Goal: Transaction & Acquisition: Subscribe to service/newsletter

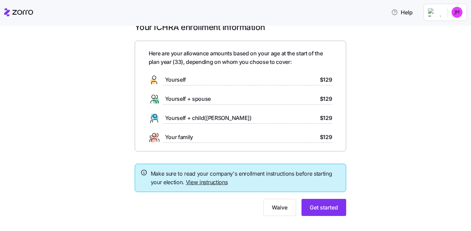
scroll to position [16, 0]
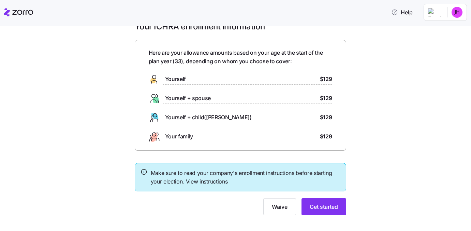
click at [324, 79] on span "$129" at bounding box center [326, 79] width 12 height 9
click at [321, 207] on span "Get started" at bounding box center [324, 206] width 28 height 8
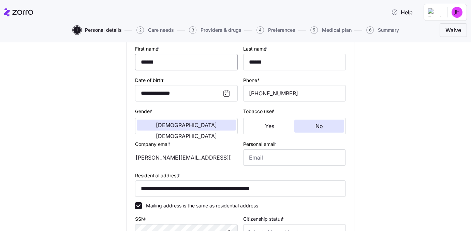
scroll to position [70, 0]
click at [212, 133] on span "[DEMOGRAPHIC_DATA]" at bounding box center [186, 135] width 61 height 5
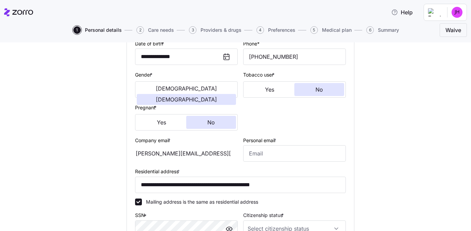
scroll to position [117, 0]
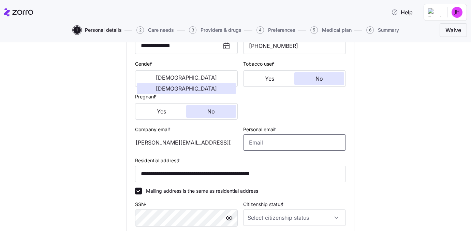
click at [252, 142] on input "Personal email *" at bounding box center [294, 142] width 103 height 16
type input "jaymeehooten@u.boisestate.edu"
click at [371, 165] on div "**********" at bounding box center [240, 137] width 443 height 402
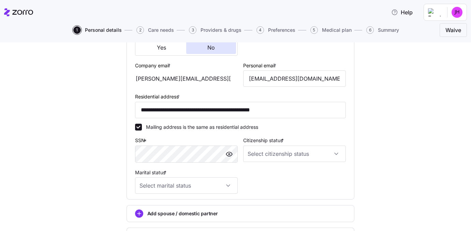
scroll to position [182, 0]
click at [250, 157] on input "Citizenship status *" at bounding box center [294, 153] width 103 height 16
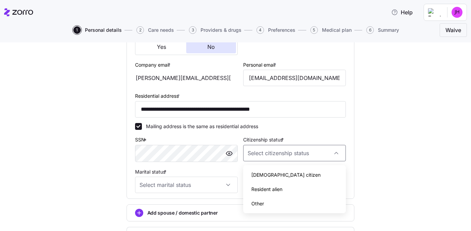
click at [269, 174] on span "US citizen" at bounding box center [286, 175] width 69 height 8
type input "US citizen"
click at [223, 186] on input "Marital status *" at bounding box center [186, 184] width 103 height 16
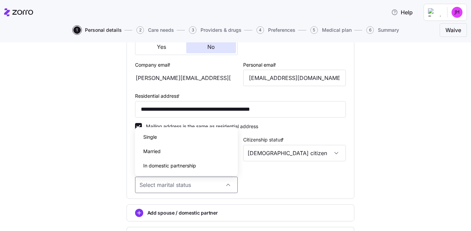
click at [202, 142] on div "Single" at bounding box center [186, 137] width 97 height 14
type input "Single"
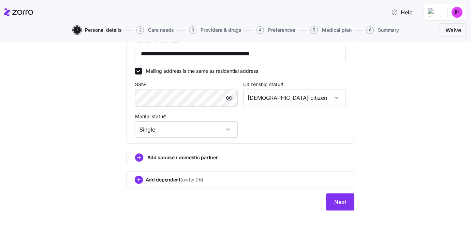
scroll to position [242, 0]
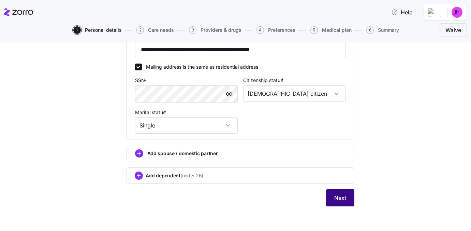
click at [344, 198] on span "Next" at bounding box center [341, 198] width 12 height 8
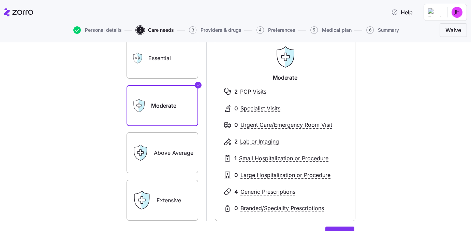
scroll to position [55, 0]
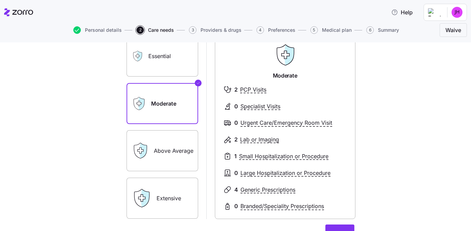
click at [176, 155] on label "Above Average" at bounding box center [163, 150] width 72 height 41
click at [0, 0] on input "Above Average" at bounding box center [0, 0] width 0 height 0
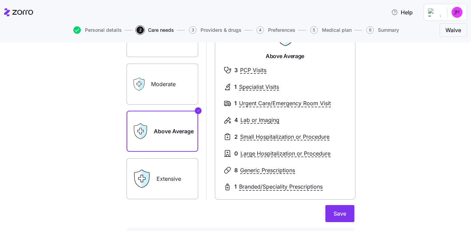
scroll to position [73, 0]
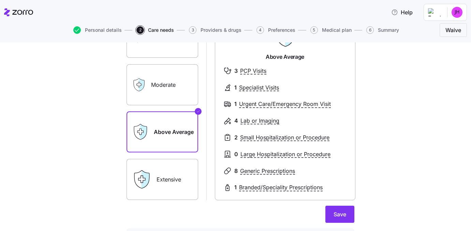
click at [154, 177] on div "Extensive" at bounding box center [163, 179] width 72 height 41
click at [175, 182] on label "Extensive" at bounding box center [163, 179] width 72 height 41
click at [0, 0] on input "Extensive" at bounding box center [0, 0] width 0 height 0
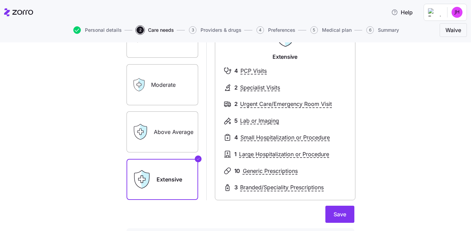
click at [171, 134] on label "Above Average" at bounding box center [163, 131] width 72 height 41
click at [0, 0] on input "Above Average" at bounding box center [0, 0] width 0 height 0
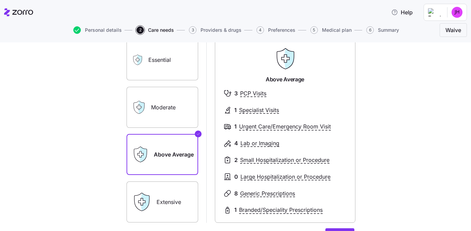
scroll to position [51, 0]
click at [168, 67] on label "Essential" at bounding box center [163, 60] width 72 height 41
click at [0, 0] on input "Essential" at bounding box center [0, 0] width 0 height 0
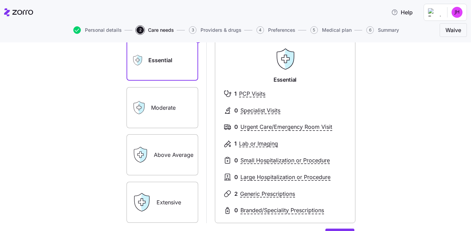
click at [168, 168] on label "Above Average" at bounding box center [163, 154] width 72 height 41
click at [0, 0] on input "Above Average" at bounding box center [0, 0] width 0 height 0
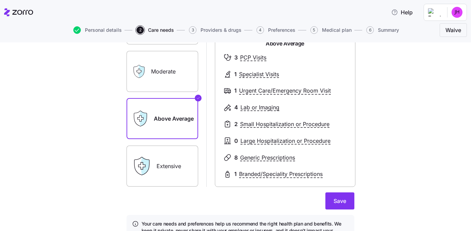
scroll to position [91, 0]
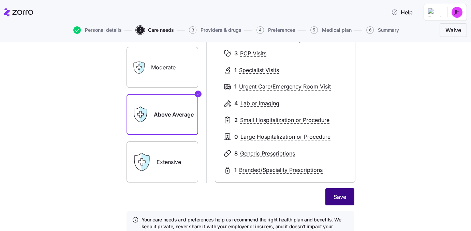
click at [340, 199] on span "Save" at bounding box center [340, 197] width 13 height 8
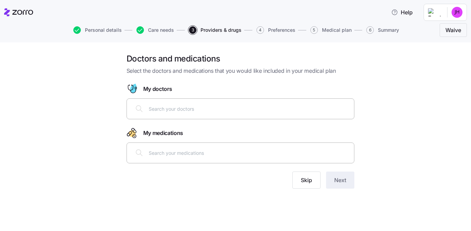
click at [193, 114] on div at bounding box center [240, 108] width 219 height 16
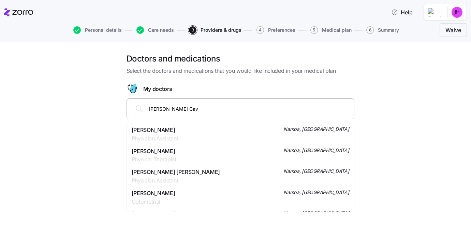
type input "Haley A. Cave"
click at [175, 136] on span "Physician Assistant" at bounding box center [155, 138] width 47 height 9
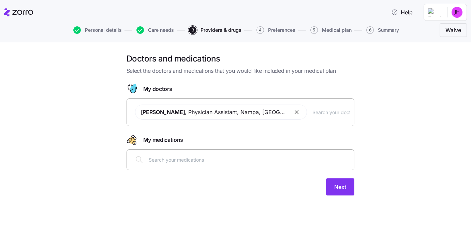
click at [313, 112] on input "text" at bounding box center [332, 112] width 38 height 8
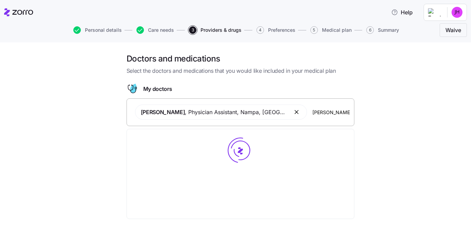
type input "michelle P Doran"
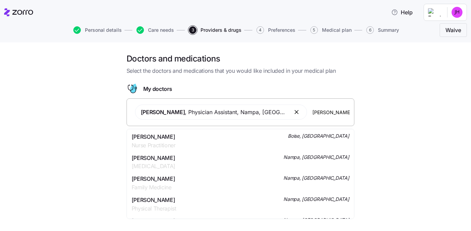
click at [233, 137] on div "Michelle P Doran Nurse Practitioner Boise, ID" at bounding box center [241, 140] width 218 height 17
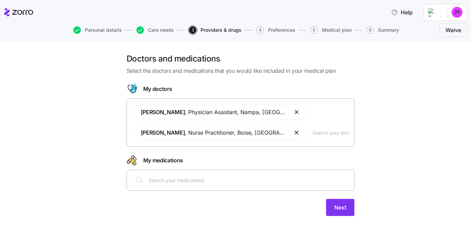
click at [194, 177] on input "text" at bounding box center [249, 180] width 201 height 8
click at [313, 133] on input "text" at bounding box center [332, 133] width 38 height 8
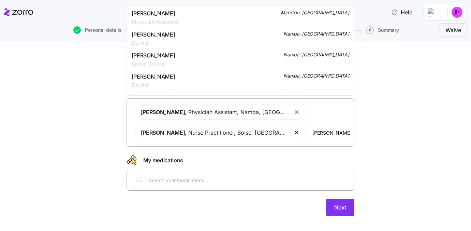
click at [322, 132] on input "Stephen Frelly" at bounding box center [332, 133] width 38 height 8
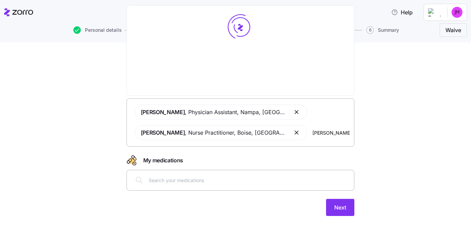
type input "Stephen Frelly PAC"
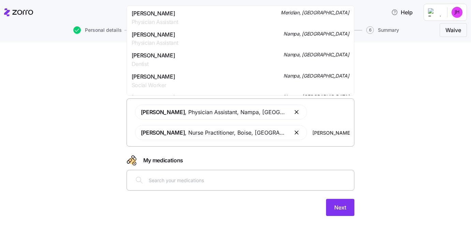
click at [162, 14] on span "Mr. Stephen J Frelly" at bounding box center [155, 13] width 47 height 9
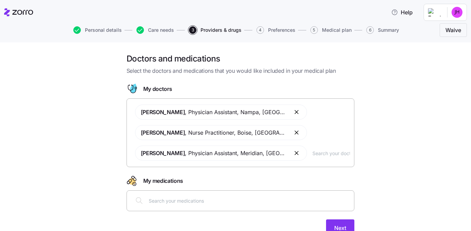
scroll to position [30, 0]
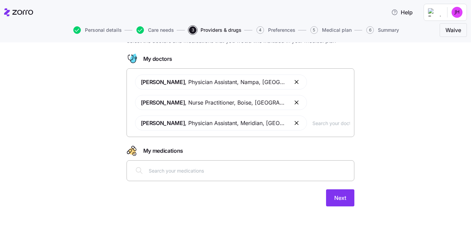
click at [205, 173] on input "text" at bounding box center [249, 171] width 201 height 8
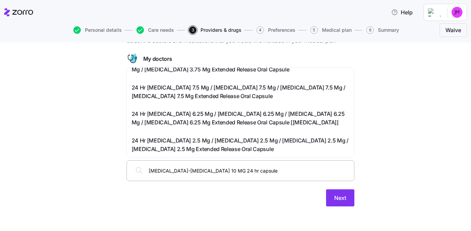
scroll to position [0, 0]
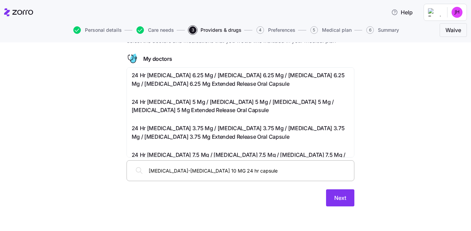
click at [202, 169] on input "dextroamphetamine-amphetamine 10 MG 24 hr capsule" at bounding box center [249, 171] width 201 height 8
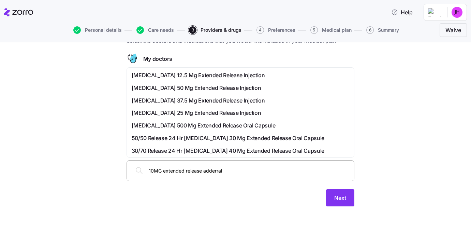
drag, startPoint x: 226, startPoint y: 171, endPoint x: 128, endPoint y: 171, distance: 98.6
click at [128, 171] on div "10MG extended release adderral" at bounding box center [241, 170] width 228 height 21
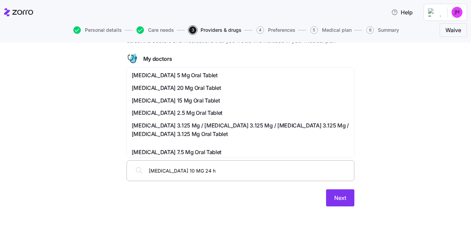
type input "dextroamphetamine 10 MG 24 hr"
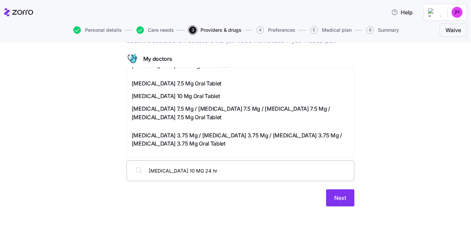
scroll to position [96, 0]
drag, startPoint x: 227, startPoint y: 169, endPoint x: 146, endPoint y: 170, distance: 80.2
click at [146, 170] on div "dextroamphetamine 10 MG 24 hr" at bounding box center [240, 170] width 219 height 16
click at [229, 173] on input "dextroamphetamine 10 MG 24 hr" at bounding box center [249, 171] width 201 height 8
click at [213, 100] on span "Dextroamphetamine Sulfate 10 Mg Oral Tablet" at bounding box center [176, 95] width 88 height 9
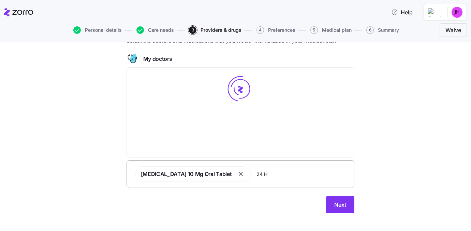
scroll to position [0, 0]
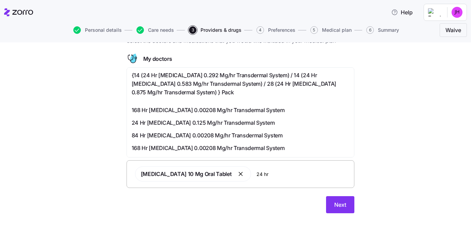
paste input "dextroamphetamine 10 MG 24 hr"
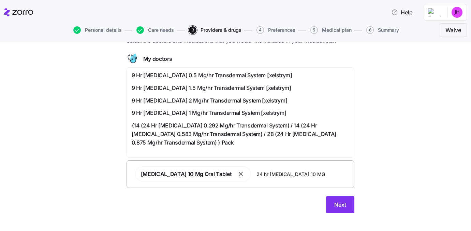
type input "24 hr dextroamphetamine 10 MG"
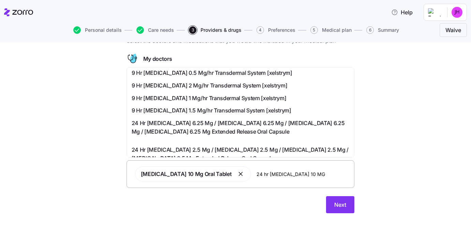
scroll to position [0, 0]
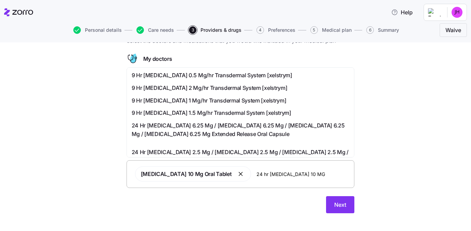
click at [316, 172] on input "24 hr dextroamphetamine 10 MG" at bounding box center [303, 174] width 93 height 8
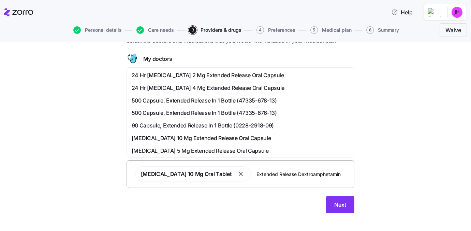
type input "Extended Release Dextroamphetamine"
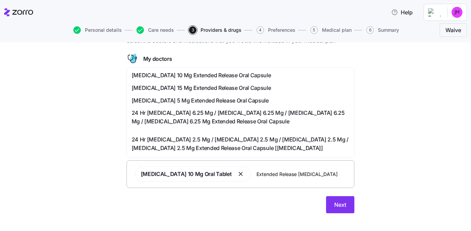
click at [243, 74] on span "Dextroamphetamine Sulfate 10 Mg Extended Release Oral Capsule" at bounding box center [202, 75] width 140 height 9
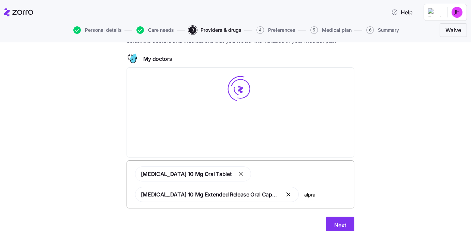
type input "alpraz"
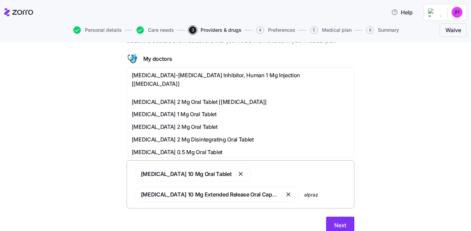
click at [174, 148] on span "Alprazolam 0.5 Mg Oral Tablet" at bounding box center [177, 152] width 91 height 9
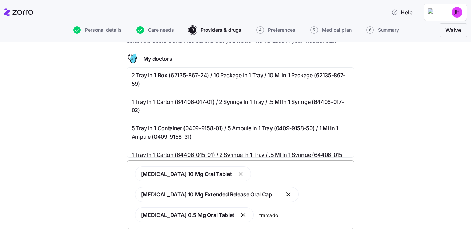
type input "tramadol"
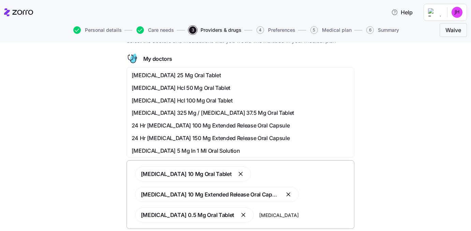
click at [223, 88] on div "Tramadol Hcl 50 Mg Oral Tablet" at bounding box center [241, 88] width 218 height 9
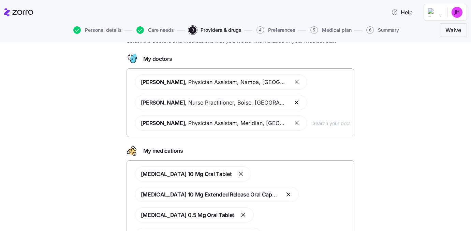
scroll to position [91, 0]
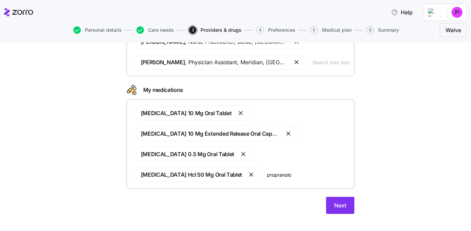
type input "propranolol"
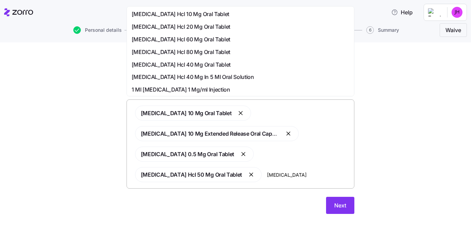
click at [186, 16] on span "Propranolol Hcl 10 Mg Oral Tablet" at bounding box center [181, 14] width 98 height 9
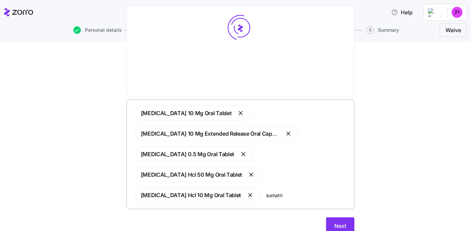
type input "sumatrip"
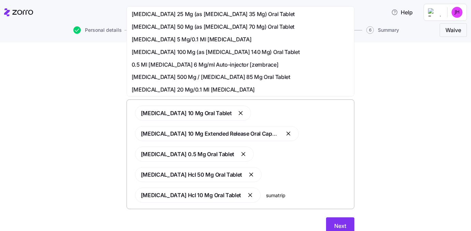
click at [171, 51] on span "Sumatriptan 100 Mg (as Sumatriptan Succinate 140 Mg) Oral Tablet" at bounding box center [216, 52] width 168 height 9
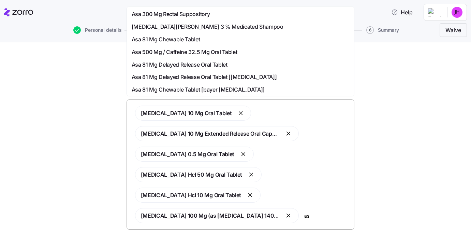
type input "a"
type input "acid"
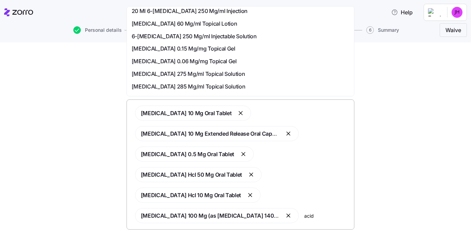
scroll to position [214, 0]
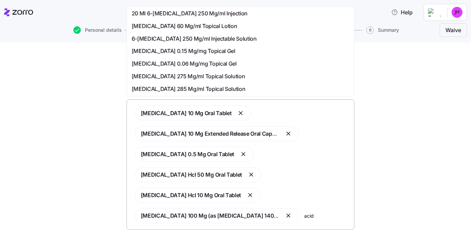
click at [171, 52] on span "Azelaic Acid 0.15 Mg/mg Topical Gel" at bounding box center [184, 51] width 104 height 9
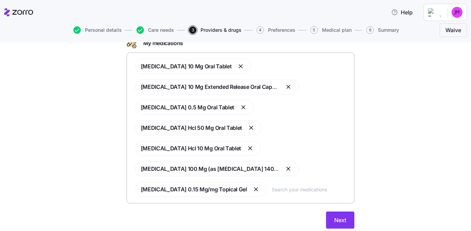
scroll to position [139, 0]
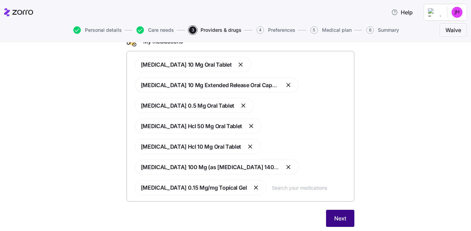
click at [347, 210] on button "Next" at bounding box center [340, 218] width 28 height 17
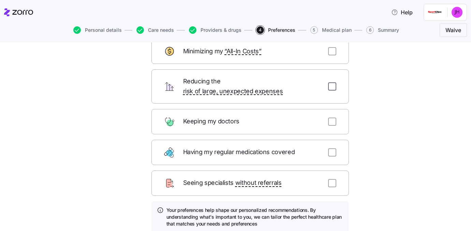
scroll to position [45, 0]
click at [334, 148] on input "checkbox" at bounding box center [332, 152] width 8 height 8
checkbox input "true"
click at [331, 117] on input "checkbox" at bounding box center [332, 121] width 8 height 8
checkbox input "true"
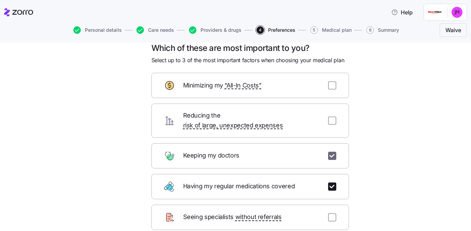
scroll to position [9, 0]
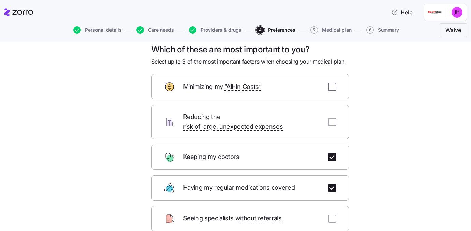
click at [331, 86] on input "checkbox" at bounding box center [332, 87] width 8 height 8
checkbox input "true"
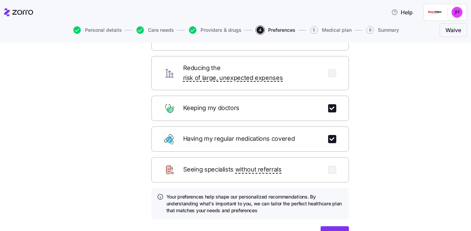
scroll to position [95, 0]
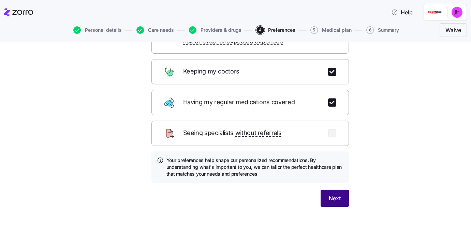
click at [331, 194] on span "Next" at bounding box center [335, 198] width 12 height 8
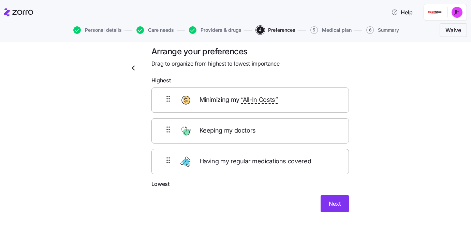
scroll to position [4, 0]
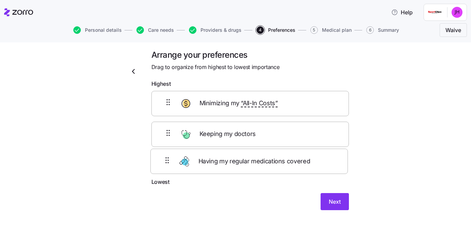
drag, startPoint x: 270, startPoint y: 162, endPoint x: 269, endPoint y: 157, distance: 5.6
click at [269, 157] on div "Minimizing my “All-In Costs” Keeping my doctors Having my regular medications c…" at bounding box center [251, 134] width 198 height 87
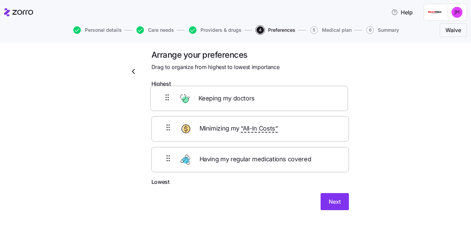
drag, startPoint x: 268, startPoint y: 138, endPoint x: 267, endPoint y: 101, distance: 36.9
click at [267, 101] on div "Minimizing my “All-In Costs” Keeping my doctors Having my regular medications c…" at bounding box center [251, 134] width 198 height 87
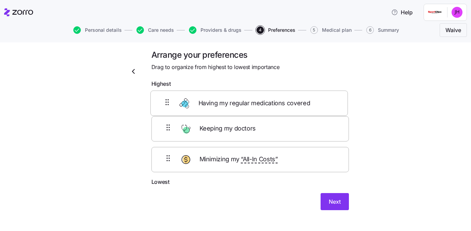
drag, startPoint x: 264, startPoint y: 164, endPoint x: 263, endPoint y: 100, distance: 63.8
click at [263, 100] on div "Keeping my doctors Minimizing my “All-In Costs” Having my regular medications c…" at bounding box center [251, 134] width 198 height 87
drag, startPoint x: 231, startPoint y: 166, endPoint x: 226, endPoint y: 127, distance: 39.5
click at [226, 127] on div "Having my regular medications covered Minimizing my “All-In Costs” Keeping my d…" at bounding box center [251, 134] width 198 height 87
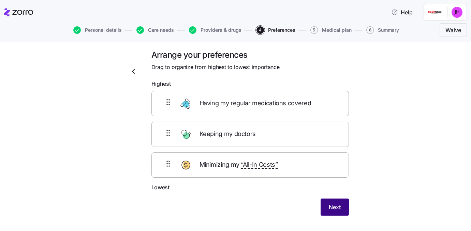
click at [331, 208] on span "Next" at bounding box center [335, 207] width 12 height 8
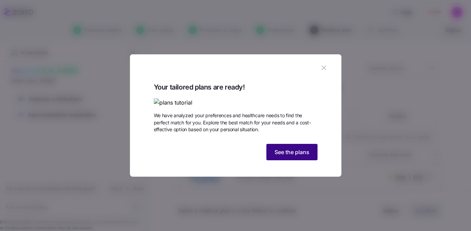
click at [294, 156] on span "See the plans" at bounding box center [292, 152] width 35 height 8
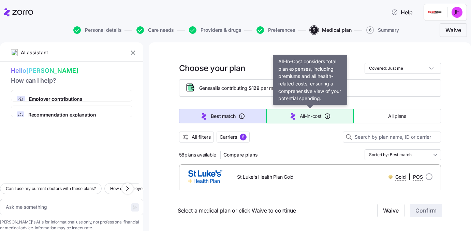
click at [301, 115] on span "All-in-cost" at bounding box center [311, 116] width 22 height 7
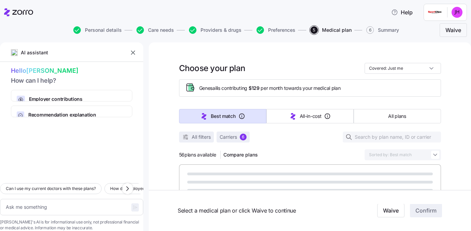
type textarea "x"
type input "Sorted by: All-in-cost"
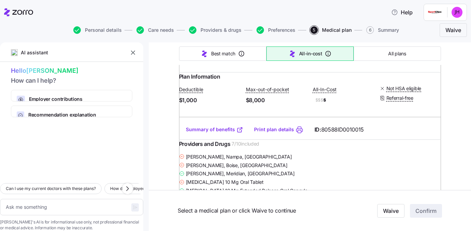
scroll to position [42, 0]
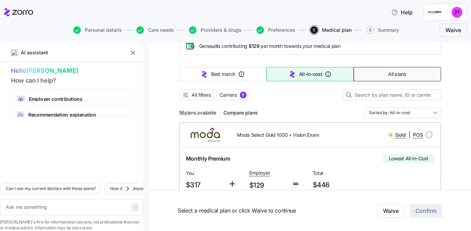
click at [372, 73] on button "All plans" at bounding box center [397, 74] width 87 height 14
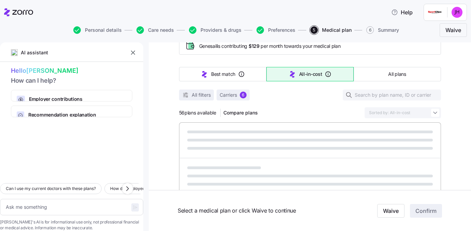
type textarea "x"
type input "Sorted by: Premium"
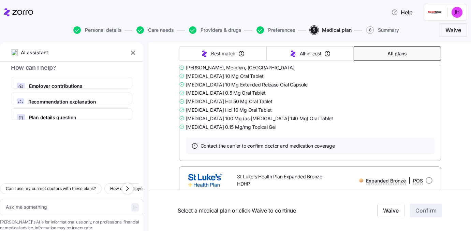
scroll to position [2201, 0]
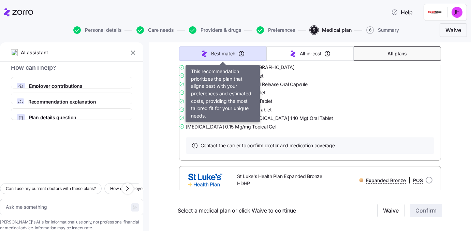
click at [219, 51] on span "Best match" at bounding box center [223, 53] width 24 height 7
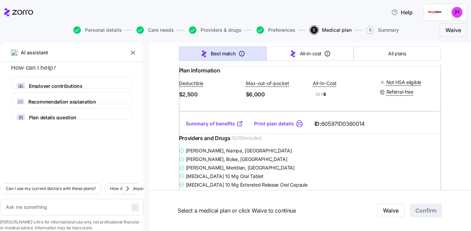
type textarea "x"
type input "Sorted by: Best match"
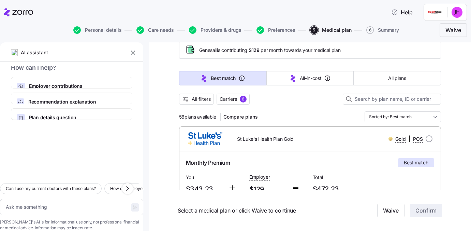
scroll to position [37, 0]
click at [196, 101] on span "All filters" at bounding box center [201, 99] width 19 height 7
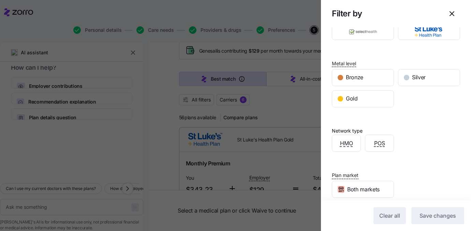
scroll to position [0, 0]
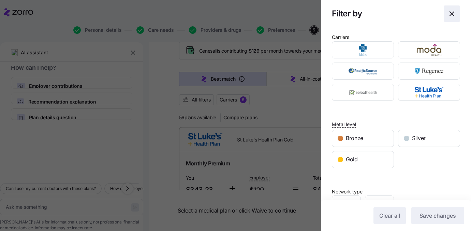
click at [455, 11] on icon "button" at bounding box center [452, 14] width 8 height 8
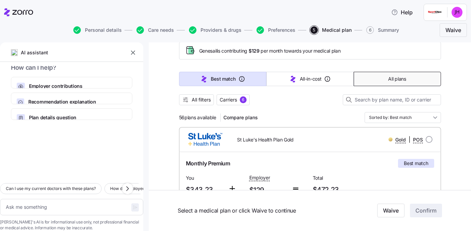
click at [391, 77] on span "All plans" at bounding box center [397, 78] width 18 height 7
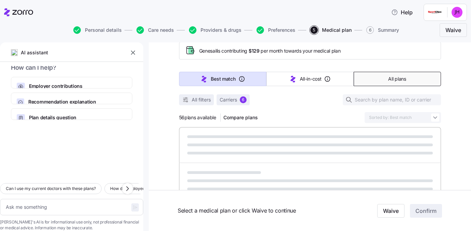
type textarea "x"
type input "Sorted by: Premium"
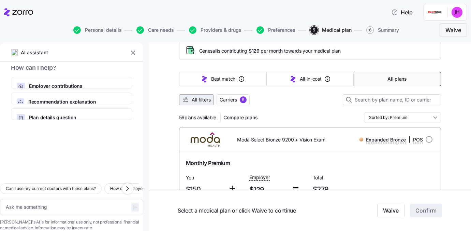
click at [204, 101] on span "All filters" at bounding box center [201, 99] width 19 height 7
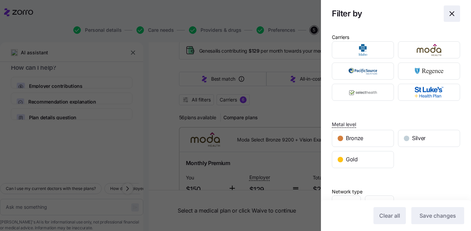
click at [452, 11] on icon "button" at bounding box center [452, 14] width 8 height 8
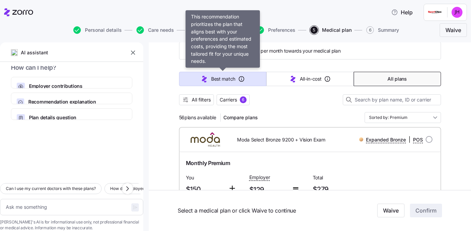
click at [213, 80] on span "Best match" at bounding box center [223, 78] width 24 height 7
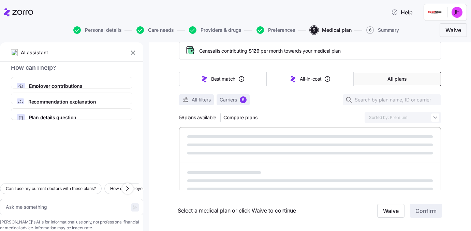
type textarea "x"
type input "Sorted by: Best match"
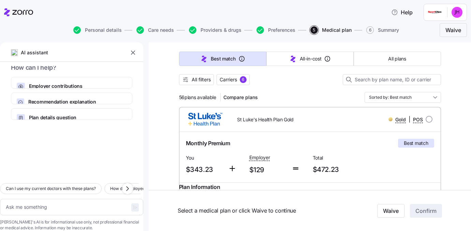
scroll to position [57, 0]
click at [250, 98] on span "Compare plans" at bounding box center [241, 97] width 34 height 7
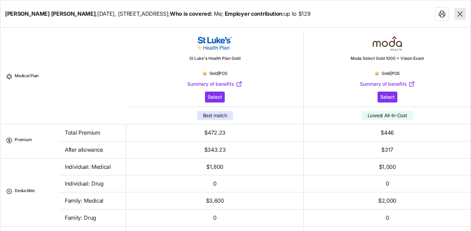
scroll to position [4, 0]
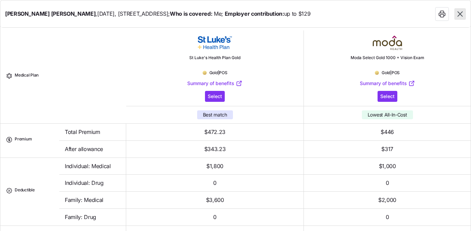
click at [461, 14] on icon "button" at bounding box center [460, 13] width 5 height 5
type textarea "x"
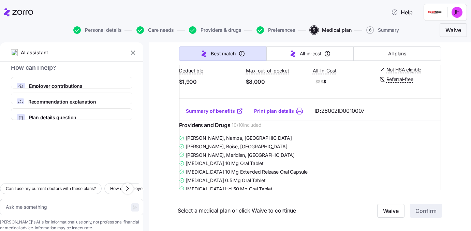
scroll to position [741, 0]
click at [224, 114] on link "Summary of benefits" at bounding box center [214, 110] width 57 height 7
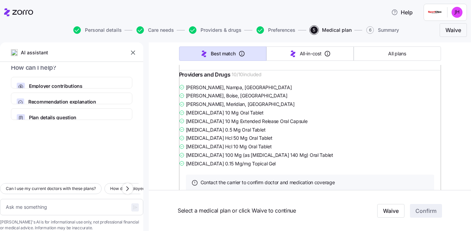
scroll to position [1067, 0]
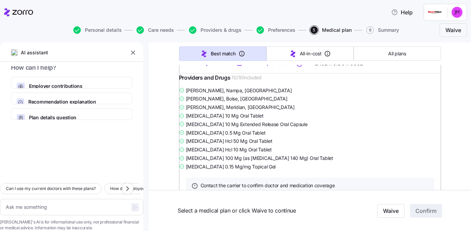
click at [225, 67] on link "Summary of benefits" at bounding box center [214, 63] width 57 height 7
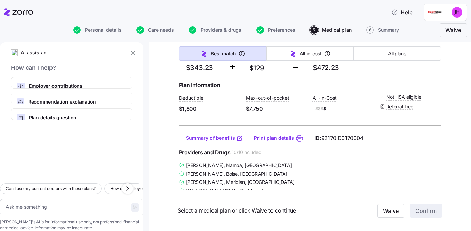
scroll to position [165, 0]
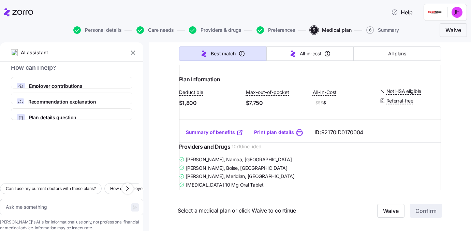
click at [227, 136] on link "Summary of benefits" at bounding box center [214, 132] width 57 height 7
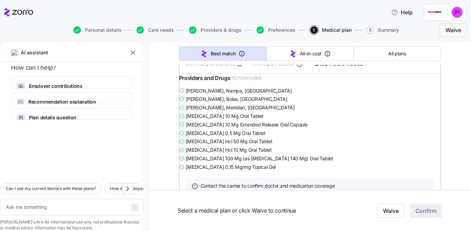
scroll to position [1077, 0]
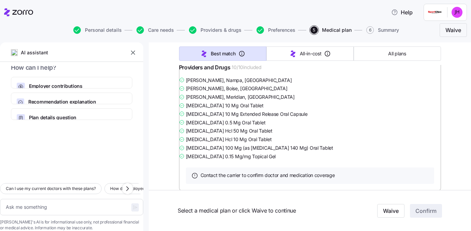
click at [225, 56] on link "Summary of benefits" at bounding box center [214, 52] width 57 height 7
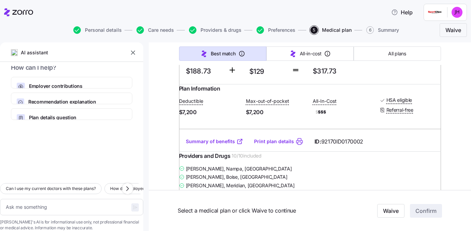
scroll to position [980, 0]
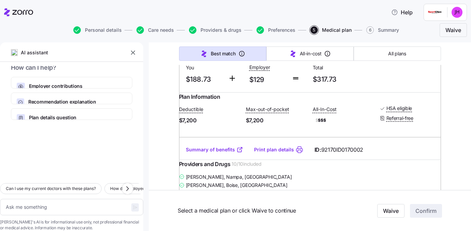
click at [429, 31] on input "radio" at bounding box center [429, 27] width 7 height 7
radio input "true"
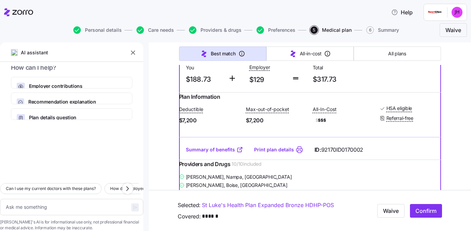
click at [429, 31] on input "radio" at bounding box center [429, 27] width 7 height 7
click at [426, 31] on input "radio" at bounding box center [429, 27] width 7 height 7
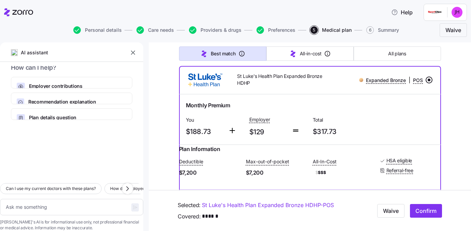
scroll to position [927, 0]
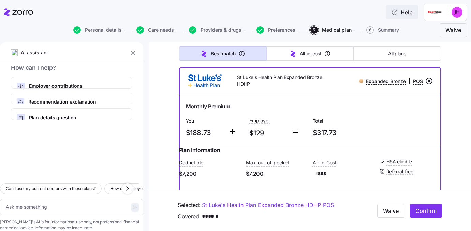
click at [403, 12] on span "Help" at bounding box center [403, 12] width 22 height 8
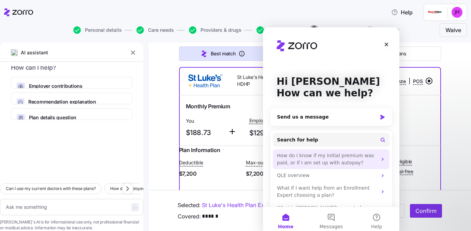
scroll to position [21, 0]
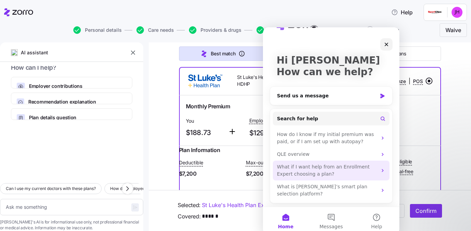
click at [327, 173] on div "What if I want help from an Enrollment Expert choosing a plan?" at bounding box center [327, 170] width 100 height 14
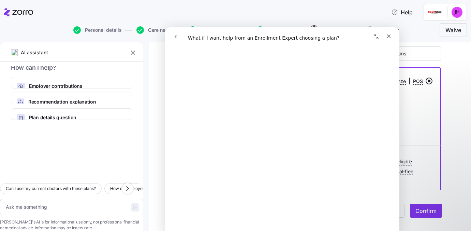
scroll to position [93, 0]
click at [386, 34] on icon "Close" at bounding box center [388, 35] width 5 height 5
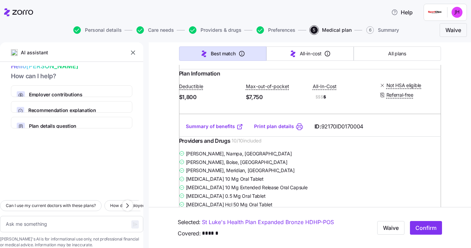
scroll to position [0, 0]
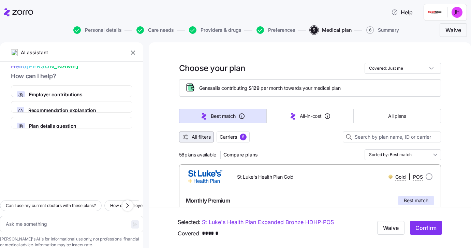
click at [200, 138] on span "All filters" at bounding box center [201, 136] width 19 height 7
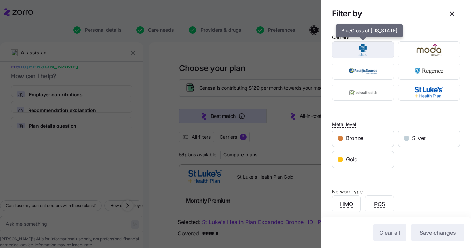
click at [369, 54] on img "button" at bounding box center [363, 50] width 50 height 14
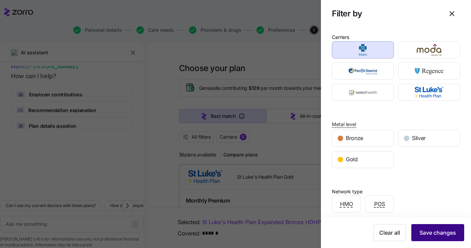
click at [452, 230] on span "Save changes" at bounding box center [438, 232] width 37 height 8
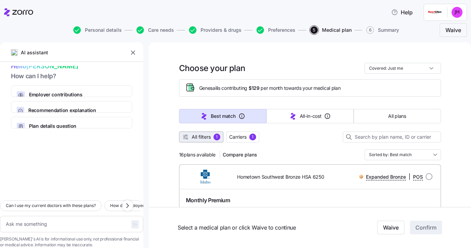
click at [192, 134] on span "All filters" at bounding box center [201, 136] width 19 height 7
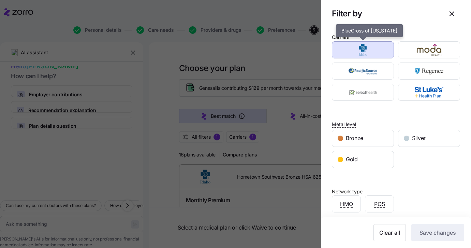
click at [379, 47] on img "button" at bounding box center [363, 50] width 50 height 14
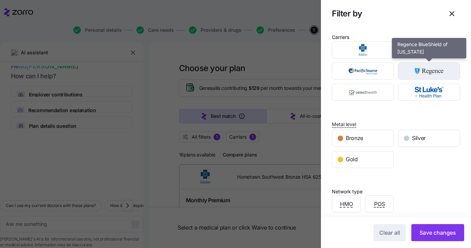
click at [430, 75] on img "button" at bounding box center [429, 71] width 50 height 14
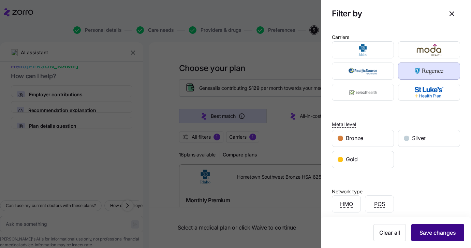
click at [446, 230] on button "Save changes" at bounding box center [438, 232] width 53 height 17
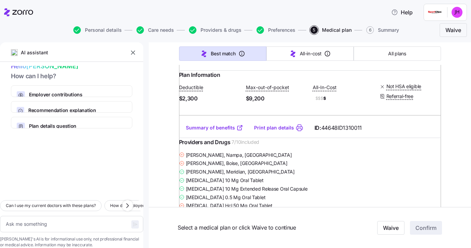
scroll to position [35, 0]
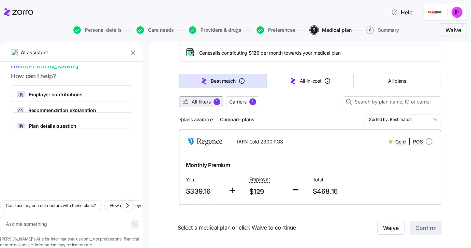
click at [199, 105] on button "All filters 1" at bounding box center [201, 101] width 44 height 11
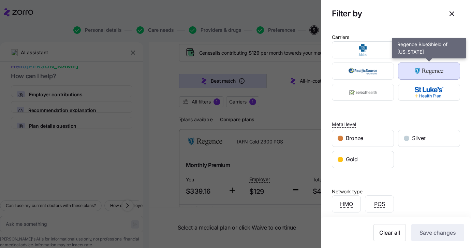
click at [419, 73] on img "button" at bounding box center [429, 71] width 50 height 14
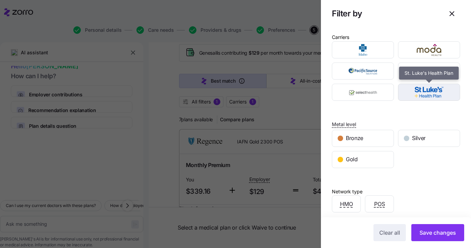
click at [423, 96] on img "button" at bounding box center [429, 92] width 50 height 14
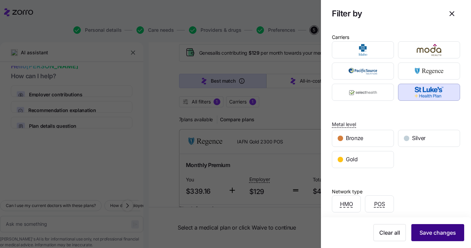
click at [439, 230] on span "Save changes" at bounding box center [438, 232] width 37 height 8
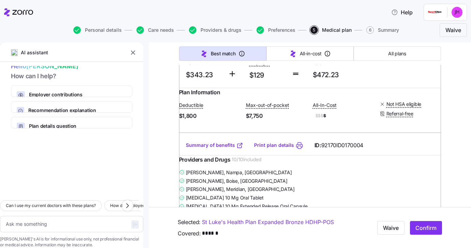
scroll to position [0, 0]
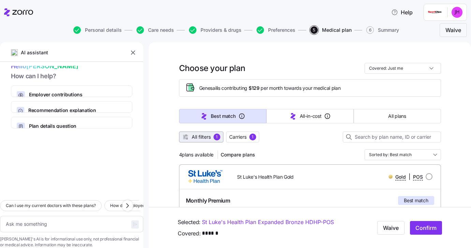
click at [207, 137] on span "All filters" at bounding box center [201, 136] width 19 height 7
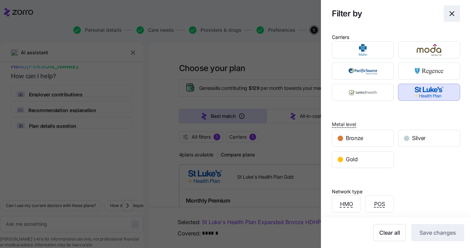
click at [456, 13] on icon "button" at bounding box center [452, 14] width 8 height 8
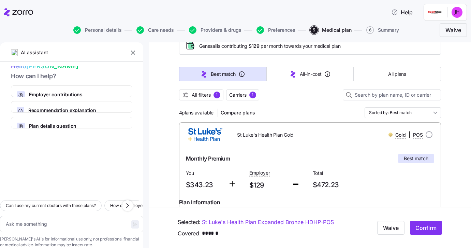
scroll to position [43, 0]
click at [200, 95] on span "All filters" at bounding box center [201, 94] width 19 height 7
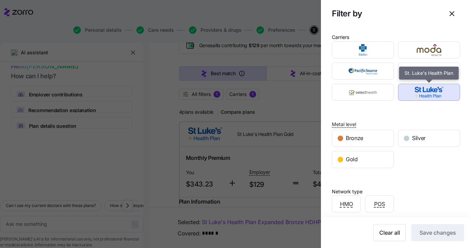
click at [422, 94] on img "button" at bounding box center [429, 92] width 50 height 14
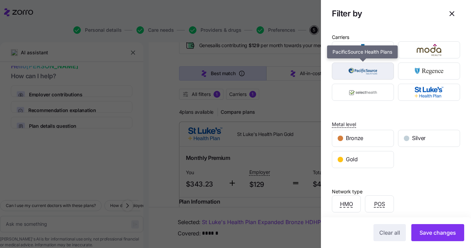
click at [385, 75] on img "button" at bounding box center [363, 71] width 50 height 14
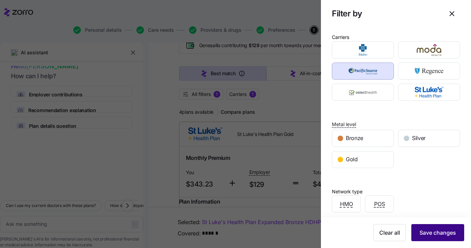
click at [434, 230] on span "Save changes" at bounding box center [438, 232] width 37 height 8
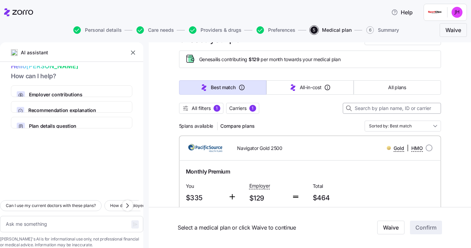
scroll to position [25, 0]
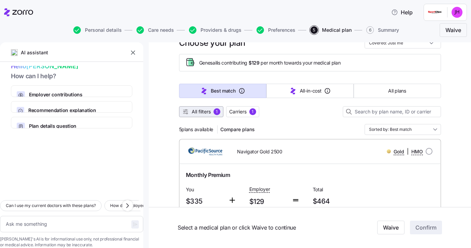
click at [201, 113] on span "All filters" at bounding box center [201, 111] width 19 height 7
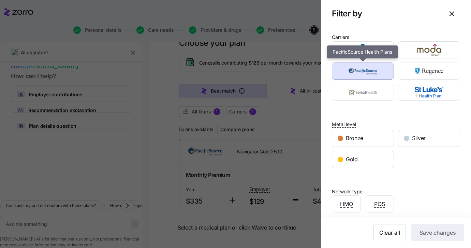
click at [364, 70] on img "button" at bounding box center [363, 71] width 50 height 14
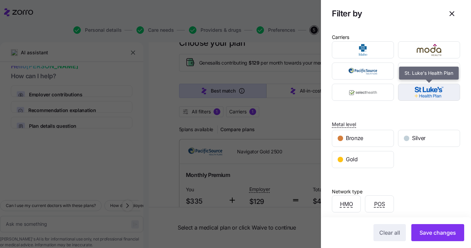
click at [435, 96] on img "button" at bounding box center [429, 92] width 50 height 14
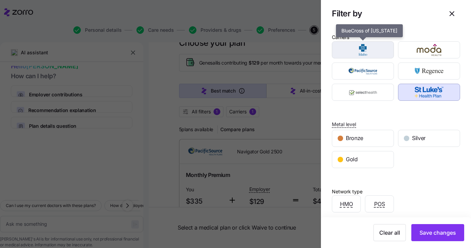
click at [375, 55] on img "button" at bounding box center [363, 50] width 50 height 14
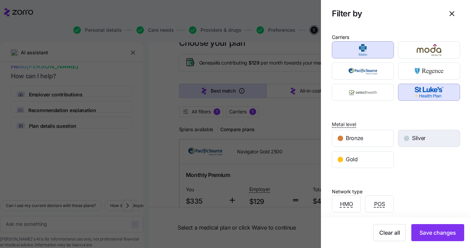
click at [422, 139] on span "Silver" at bounding box center [419, 138] width 14 height 9
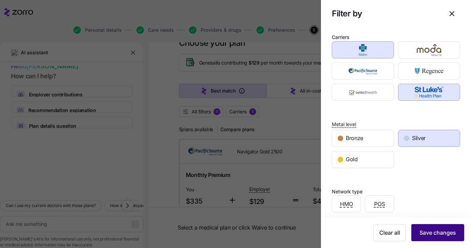
click at [440, 230] on span "Save changes" at bounding box center [438, 232] width 37 height 8
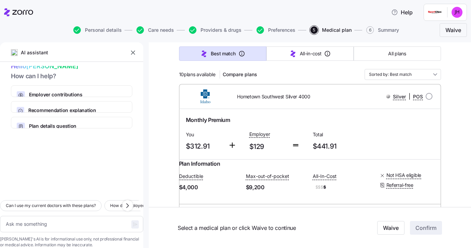
scroll to position [66, 0]
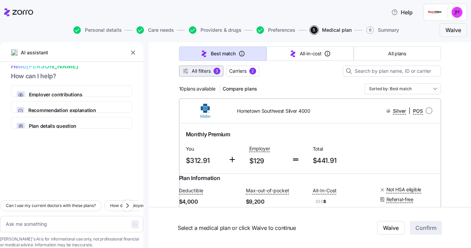
click at [206, 73] on span "All filters" at bounding box center [201, 71] width 19 height 7
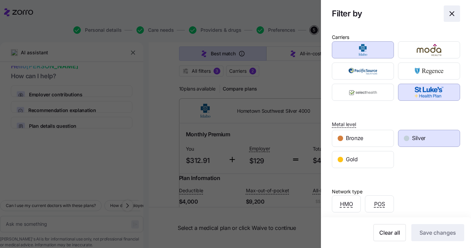
click at [455, 14] on icon "button" at bounding box center [452, 14] width 8 height 8
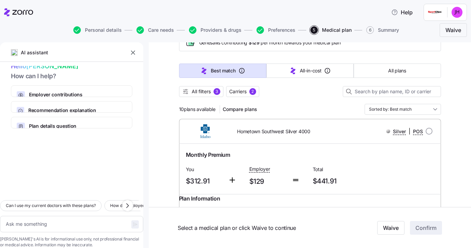
scroll to position [0, 0]
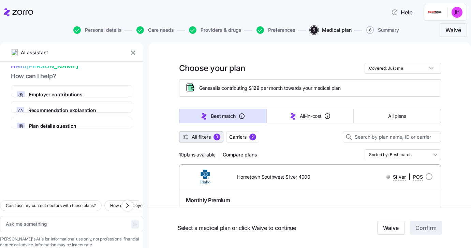
click at [209, 138] on span "All filters" at bounding box center [201, 136] width 19 height 7
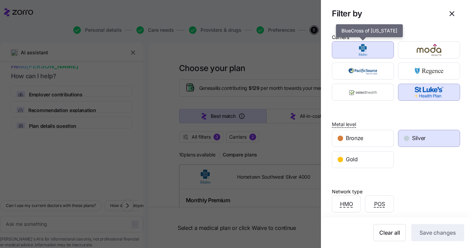
click at [376, 51] on img "button" at bounding box center [363, 50] width 50 height 14
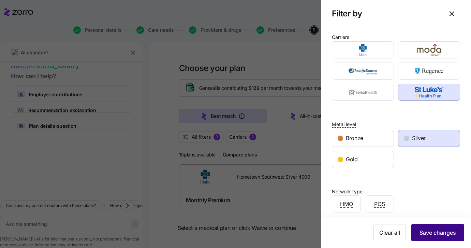
click at [432, 230] on button "Save changes" at bounding box center [438, 232] width 53 height 17
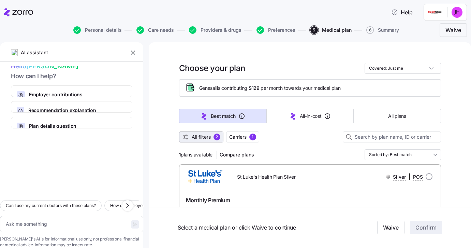
click at [204, 139] on span "All filters" at bounding box center [201, 136] width 19 height 7
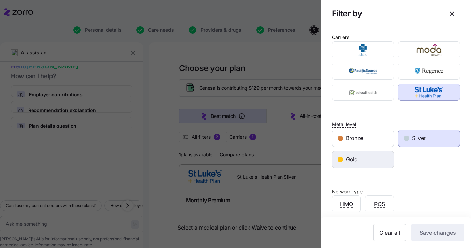
click at [377, 156] on div "Gold" at bounding box center [362, 159] width 61 height 16
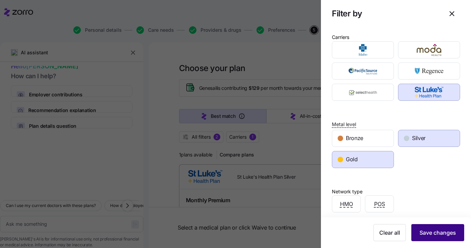
click at [443, 230] on span "Save changes" at bounding box center [438, 232] width 37 height 8
type textarea "x"
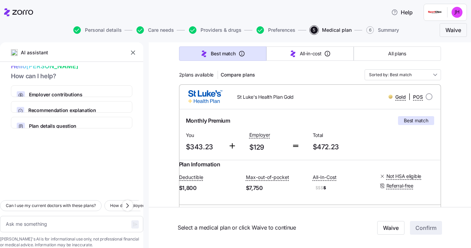
scroll to position [79, 0]
click at [132, 51] on icon "button" at bounding box center [133, 52] width 7 height 7
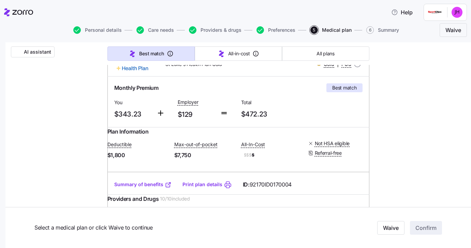
scroll to position [106, 0]
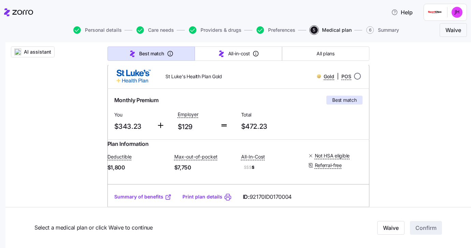
click at [356, 76] on input "radio" at bounding box center [357, 76] width 7 height 7
radio input "true"
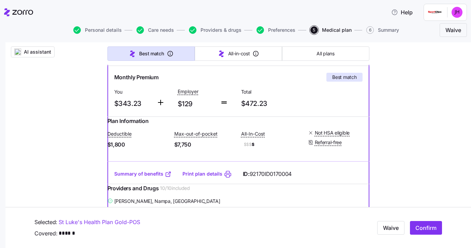
scroll to position [104, 0]
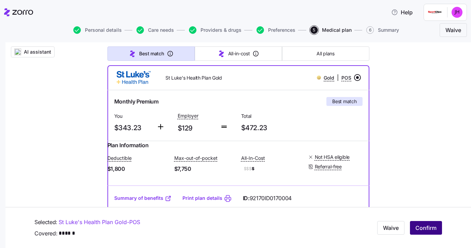
click at [423, 228] on span "Confirm" at bounding box center [426, 228] width 21 height 8
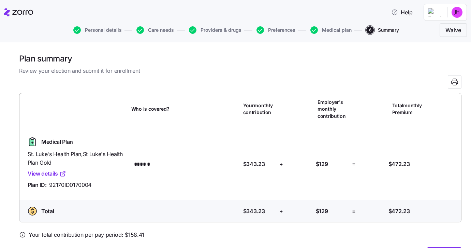
scroll to position [25, 0]
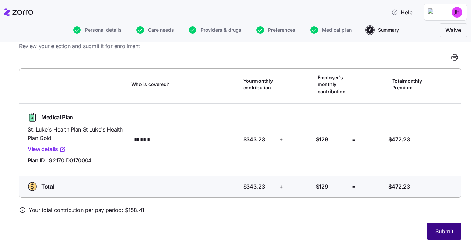
click at [440, 230] on span "Submit" at bounding box center [445, 231] width 18 height 8
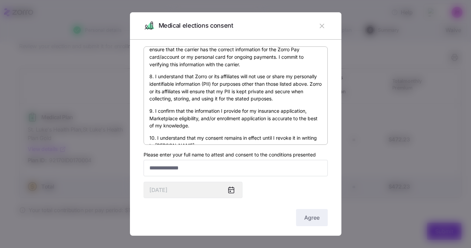
scroll to position [399, 0]
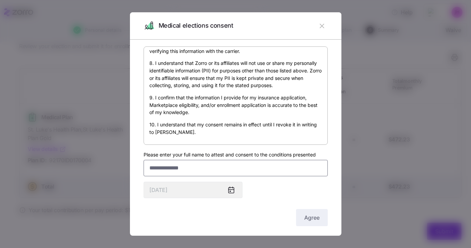
click at [172, 169] on input "Please enter your full name to attest and consent to the conditions presented" at bounding box center [236, 168] width 184 height 16
type input "**********"
click at [313, 218] on span "Agree" at bounding box center [311, 217] width 15 height 8
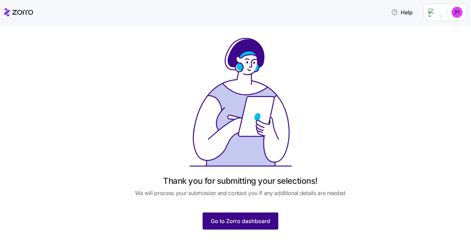
click at [243, 217] on span "Go to Zorro dashboard" at bounding box center [240, 221] width 59 height 8
